Goal: Transaction & Acquisition: Obtain resource

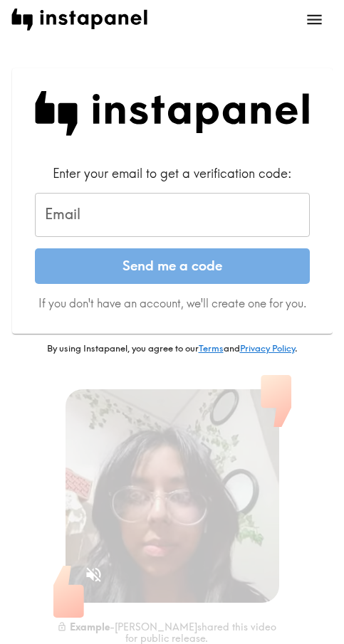
drag, startPoint x: 191, startPoint y: 209, endPoint x: 188, endPoint y: 217, distance: 8.1
click at [189, 216] on input "Email" at bounding box center [172, 215] width 275 height 44
click at [188, 217] on input "Email" at bounding box center [172, 215] width 275 height 44
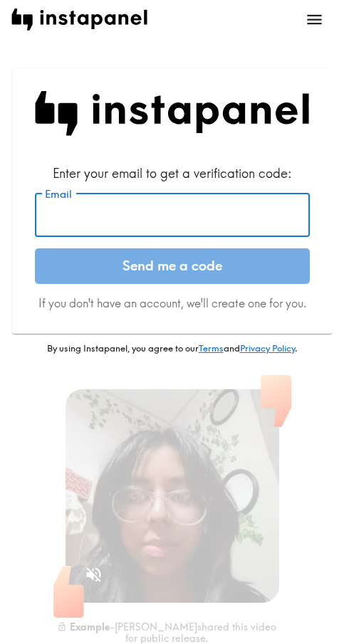
paste input "[EMAIL_ADDRESS][DOMAIN_NAME]"
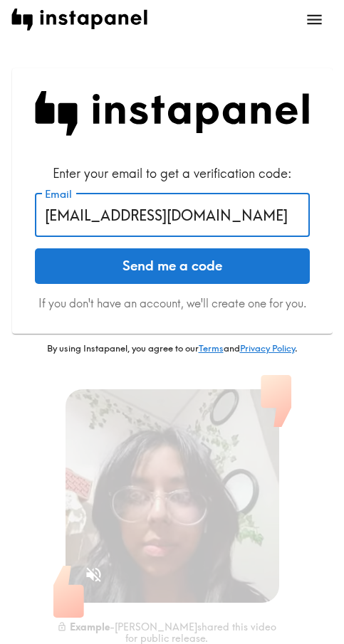
type input "[EMAIL_ADDRESS][DOMAIN_NAME]"
drag, startPoint x: 134, startPoint y: 274, endPoint x: 116, endPoint y: 274, distance: 18.5
click at [134, 274] on button "Send me a code" at bounding box center [172, 266] width 275 height 36
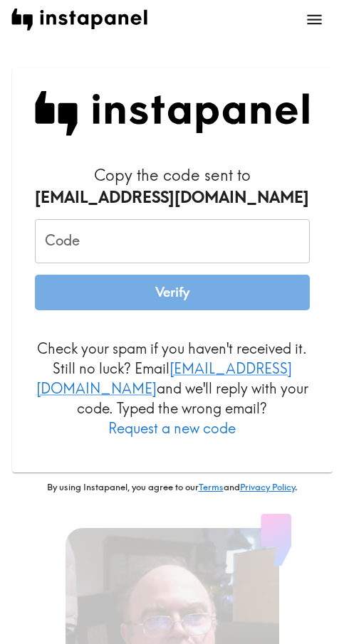
click at [170, 257] on input "Code" at bounding box center [172, 241] width 275 height 44
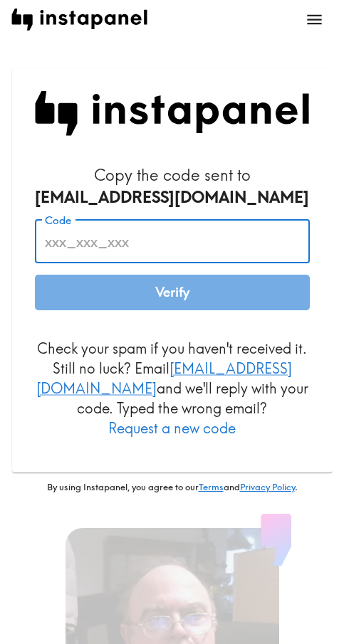
paste input "Bg5_Fef_dpU"
type input "Bg5_Fef_dpU"
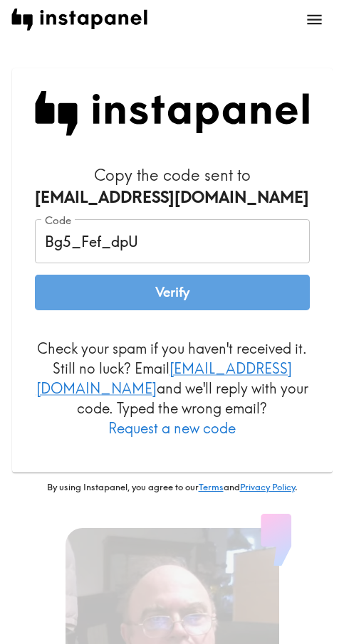
click at [174, 300] on button "Verify" at bounding box center [172, 293] width 275 height 36
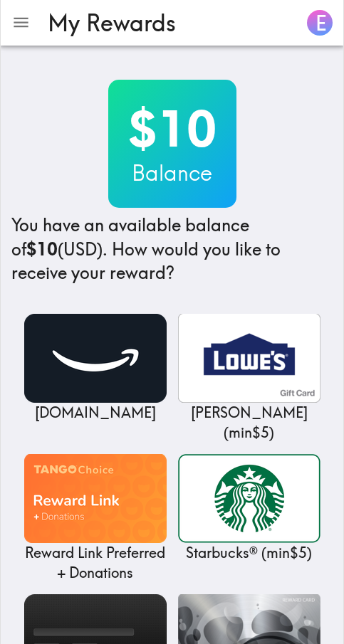
click at [302, 108] on div "$10 Balance You have an available balance of $10 (USD) . How would you like to …" at bounding box center [171, 183] width 321 height 206
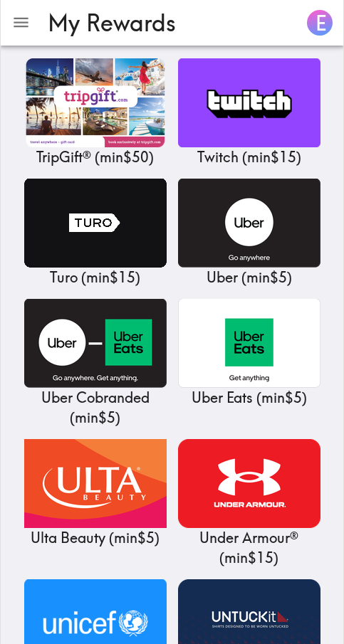
scroll to position [16847, 0]
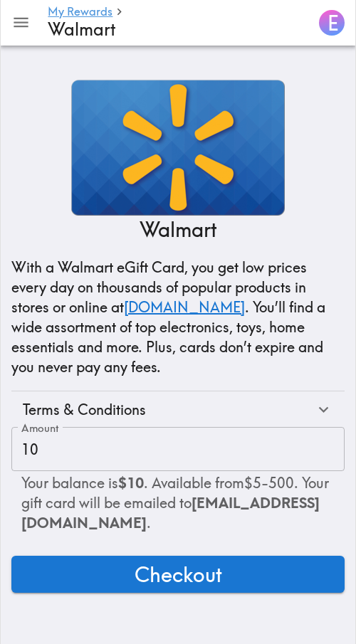
drag, startPoint x: 162, startPoint y: 578, endPoint x: 4, endPoint y: 578, distance: 157.9
click at [161, 578] on span "Checkout" at bounding box center [177, 574] width 87 height 28
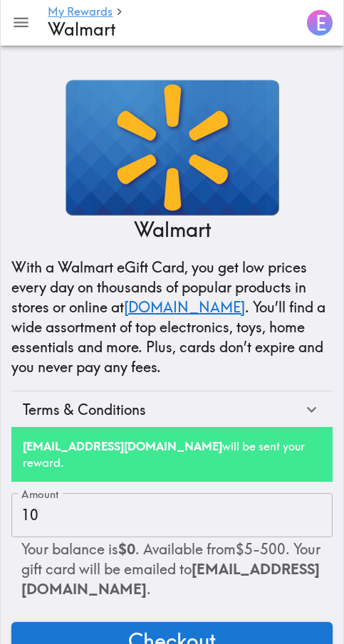
click at [309, 80] on div "Walmart With a Walmart eGift Card, you get low prices every day on thousands of…" at bounding box center [172, 363] width 344 height 590
